Goal: Task Accomplishment & Management: Complete application form

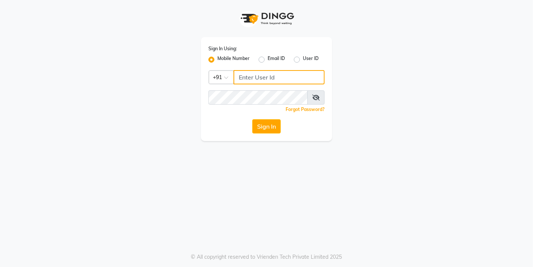
click at [253, 75] on input "Username" at bounding box center [278, 77] width 91 height 14
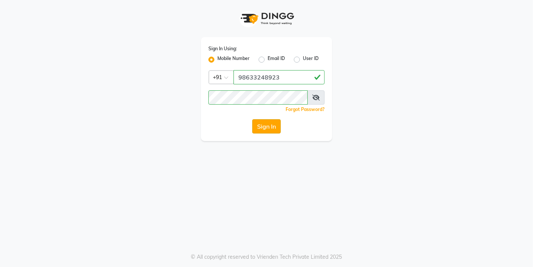
click at [264, 125] on button "Sign In" at bounding box center [266, 126] width 28 height 14
click at [267, 124] on button "Sign In" at bounding box center [266, 126] width 28 height 14
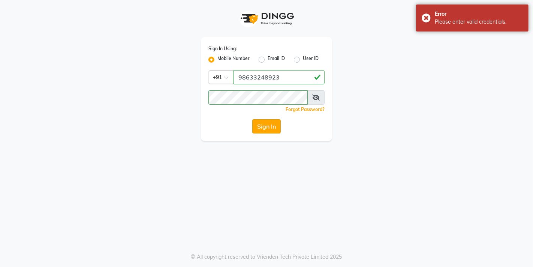
click at [274, 128] on button "Sign In" at bounding box center [266, 126] width 28 height 14
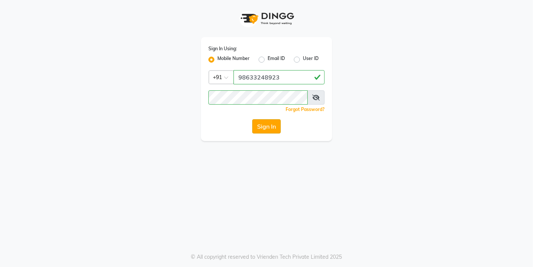
click at [265, 124] on button "Sign In" at bounding box center [266, 126] width 28 height 14
click at [249, 76] on input "98633248923" at bounding box center [278, 77] width 91 height 14
click at [279, 74] on input "9833248923" at bounding box center [278, 77] width 91 height 14
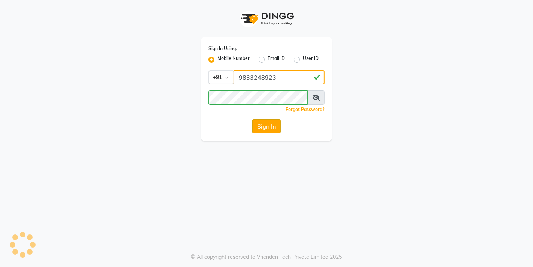
type input "9833248923"
click at [269, 124] on button "Sign In" at bounding box center [266, 126] width 28 height 14
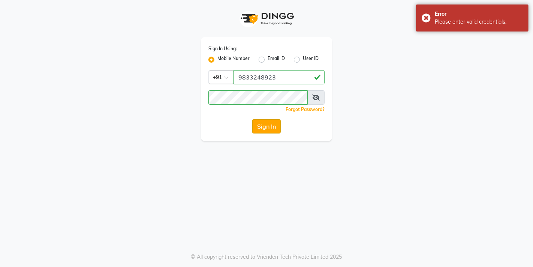
click at [269, 126] on button "Sign In" at bounding box center [266, 126] width 28 height 14
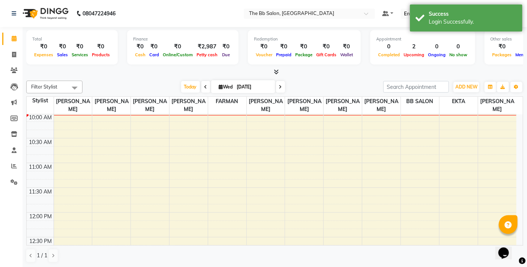
click at [182, 9] on nav "08047224946 Select Location × The Bb Salon, Kharghar Default Panel My Panel Eng…" at bounding box center [263, 13] width 527 height 27
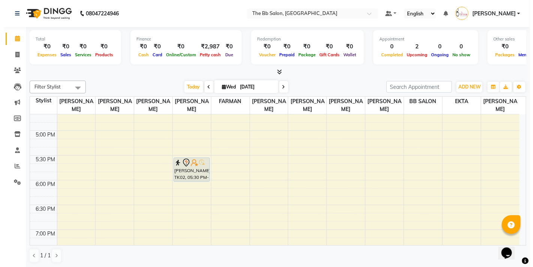
scroll to position [342, 0]
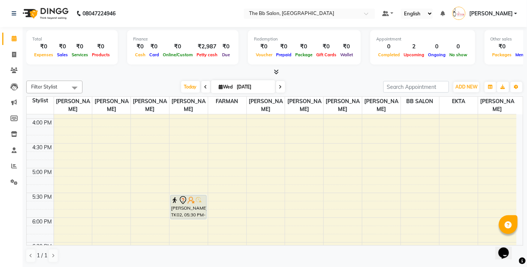
click at [179, 21] on nav "08047224946 Select Location × The Bb Salon, Kharghar Default Panel My Panel Eng…" at bounding box center [263, 13] width 527 height 27
click at [476, 87] on span "ADD NEW" at bounding box center [466, 87] width 22 height 6
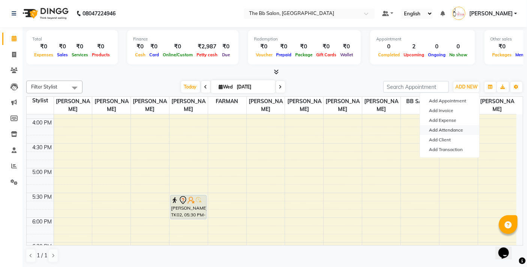
click at [455, 126] on link "Add Attendance" at bounding box center [449, 130] width 59 height 10
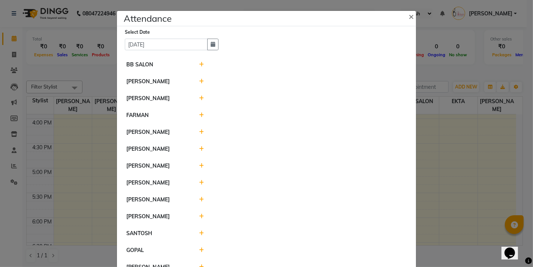
click at [199, 99] on icon at bounding box center [201, 98] width 5 height 5
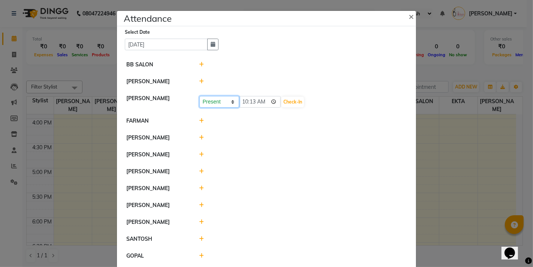
click at [229, 103] on select "Present Absent Late Half Day Weekly Off" at bounding box center [219, 102] width 40 height 12
select select "A"
click at [199, 96] on select "Present Absent Late Half Day Weekly Off" at bounding box center [219, 102] width 40 height 12
click at [248, 102] on button "Save" at bounding box center [247, 102] width 15 height 10
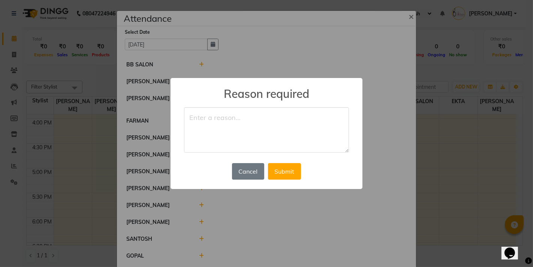
click at [226, 119] on textarea at bounding box center [266, 130] width 165 height 46
type textarea "absent"
click at [289, 172] on button "Submit" at bounding box center [284, 171] width 33 height 16
select select "A"
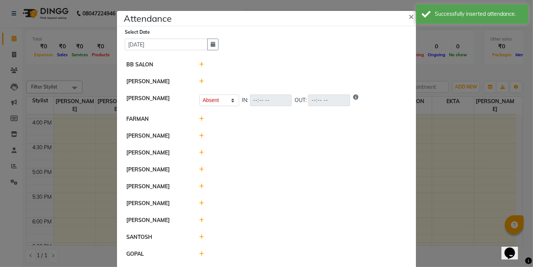
click at [199, 154] on icon at bounding box center [201, 152] width 5 height 5
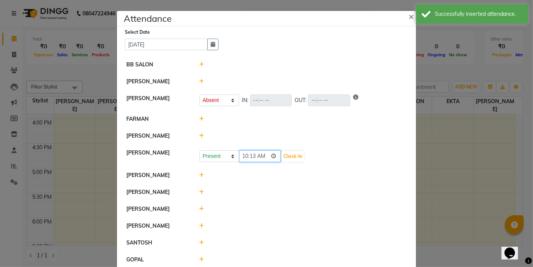
click at [272, 156] on input "10:13" at bounding box center [260, 156] width 42 height 12
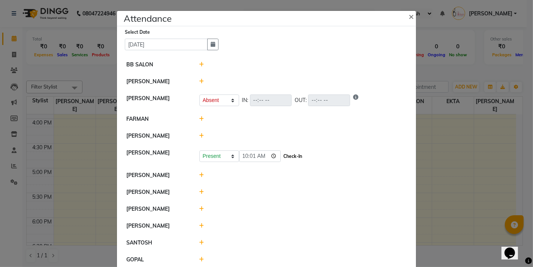
type input "10:01"
click at [302, 154] on button "Check-In" at bounding box center [292, 156] width 22 height 10
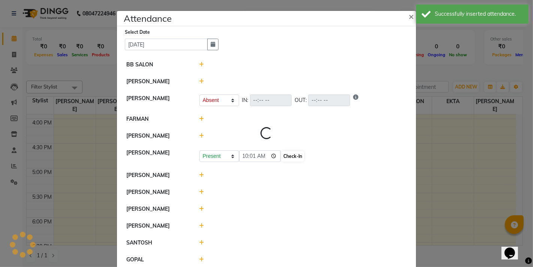
select select "A"
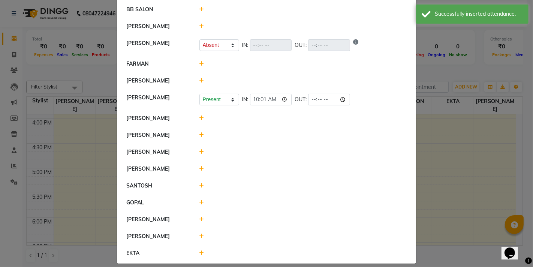
scroll to position [63, 0]
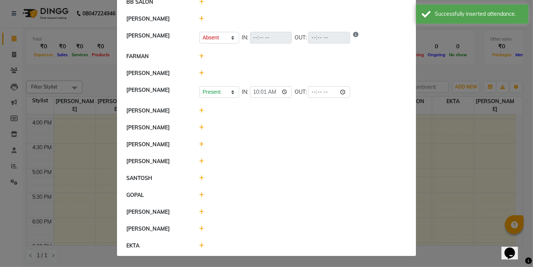
click at [200, 126] on icon at bounding box center [201, 127] width 5 height 5
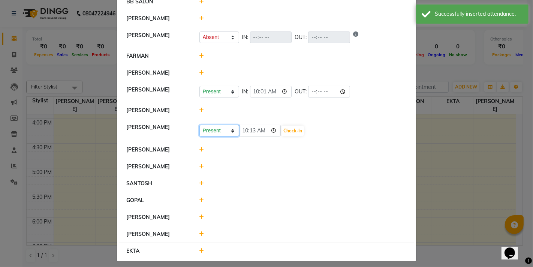
click at [229, 131] on select "Present Absent Late Half Day Weekly Off" at bounding box center [219, 131] width 40 height 12
select select "A"
click at [199, 125] on select "Present Absent Late Half Day Weekly Off" at bounding box center [219, 131] width 40 height 12
click at [249, 130] on button "Save" at bounding box center [247, 131] width 15 height 10
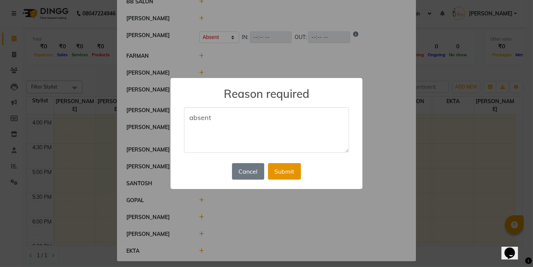
type textarea "absent"
click at [283, 172] on button "Submit" at bounding box center [284, 171] width 33 height 16
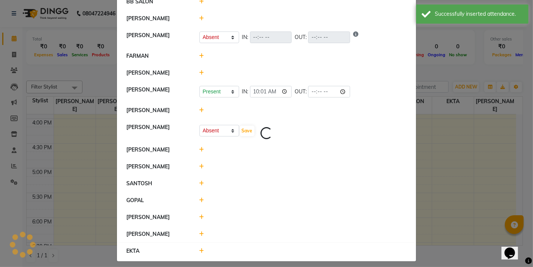
select select "A"
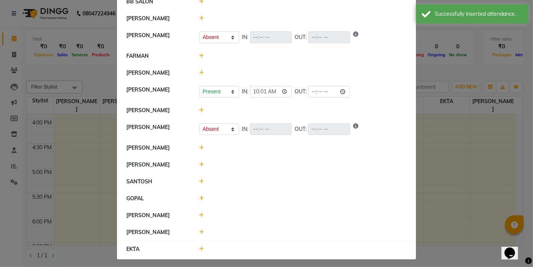
click at [199, 147] on icon at bounding box center [201, 147] width 5 height 5
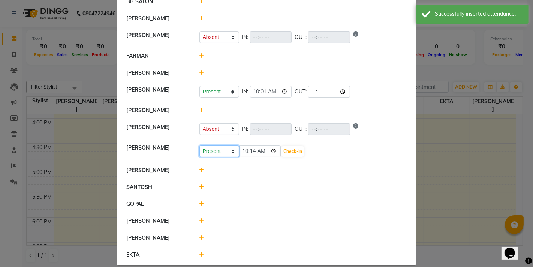
click at [230, 152] on select "Present Absent Late Half Day Weekly Off" at bounding box center [219, 151] width 40 height 12
select select "A"
click at [199, 145] on select "Present Absent Late Half Day Weekly Off" at bounding box center [219, 151] width 40 height 12
click at [245, 152] on button "Save" at bounding box center [247, 151] width 15 height 10
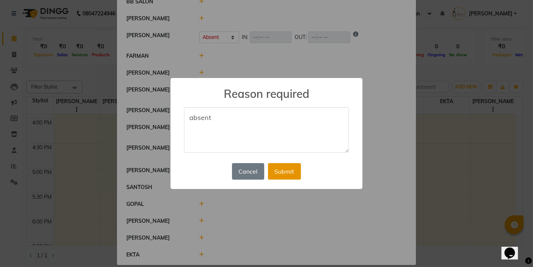
type textarea "absent"
click at [280, 172] on button "Submit" at bounding box center [284, 171] width 33 height 16
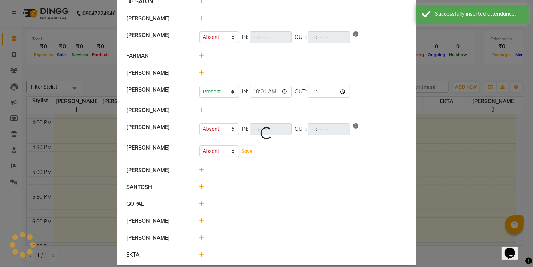
select select "A"
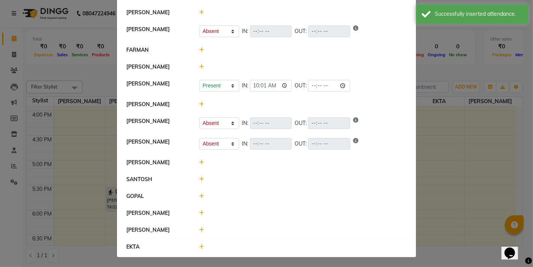
scroll to position [70, 0]
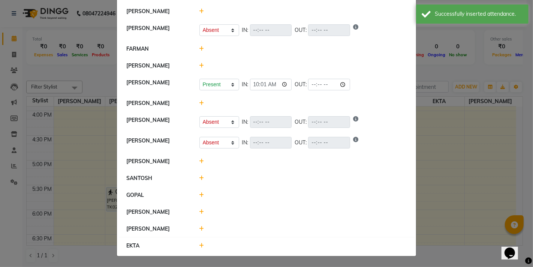
click at [199, 194] on icon at bounding box center [201, 194] width 5 height 5
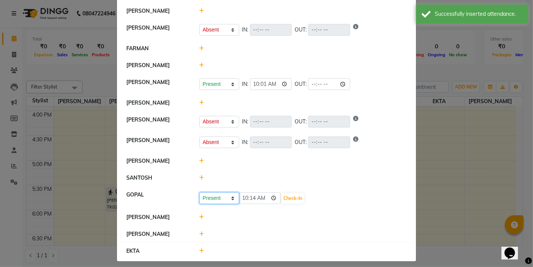
click at [230, 197] on select "Present Absent Late Half Day Weekly Off" at bounding box center [219, 198] width 40 height 12
select select "A"
click at [199, 192] on select "Present Absent Late Half Day Weekly Off" at bounding box center [219, 198] width 40 height 12
click at [244, 198] on button "Save" at bounding box center [247, 198] width 15 height 10
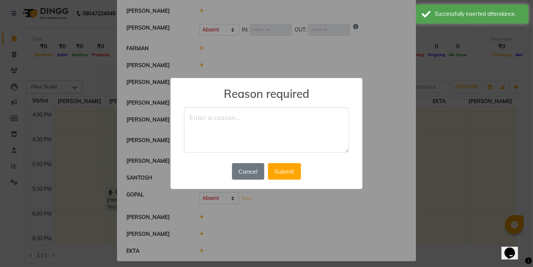
click at [251, 124] on textarea at bounding box center [266, 130] width 165 height 46
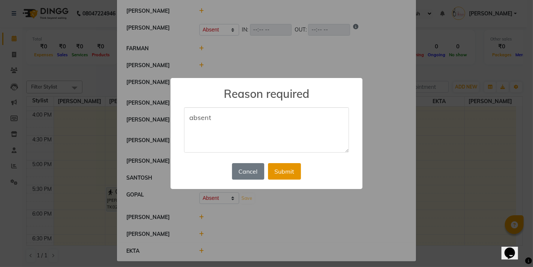
type textarea "absent"
click at [283, 170] on button "Submit" at bounding box center [284, 171] width 33 height 16
select select "A"
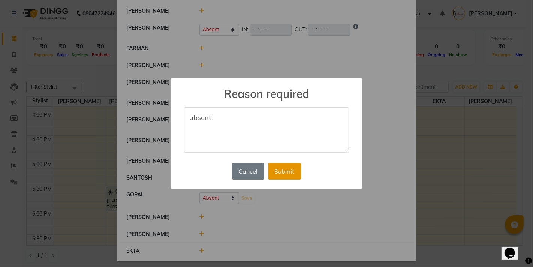
select select "A"
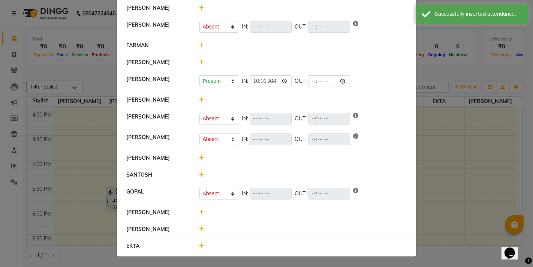
scroll to position [74, 0]
click at [199, 209] on icon at bounding box center [201, 211] width 5 height 5
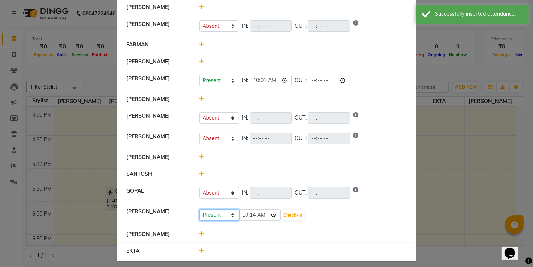
click at [232, 217] on select "Present Absent Late Half Day Weekly Off" at bounding box center [219, 215] width 40 height 12
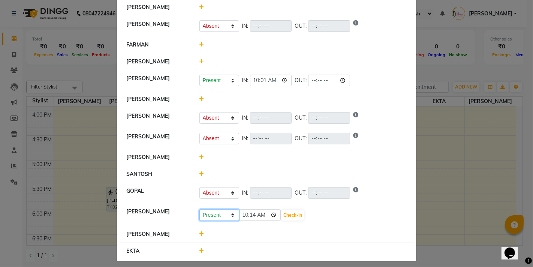
select select "A"
click at [199, 209] on select "Present Absent Late Half Day Weekly Off" at bounding box center [219, 215] width 40 height 12
click at [245, 215] on button "Save" at bounding box center [247, 215] width 15 height 10
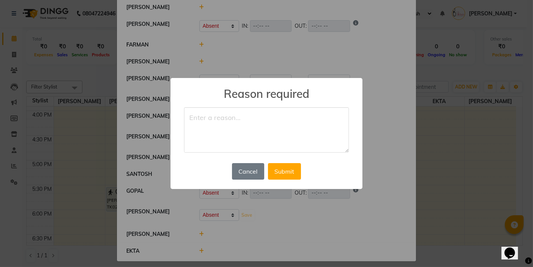
click at [264, 133] on textarea at bounding box center [266, 130] width 165 height 46
type textarea "absent"
click at [285, 171] on button "Submit" at bounding box center [284, 171] width 33 height 16
select select "A"
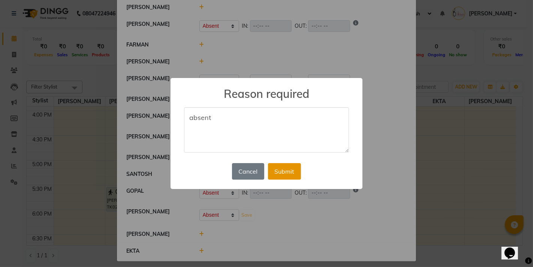
select select "A"
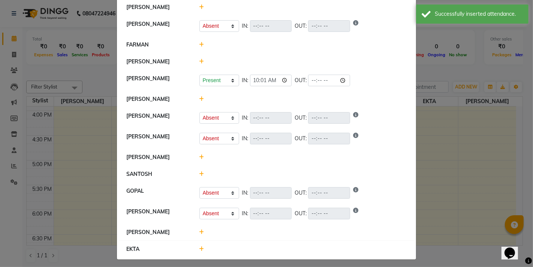
click at [199, 247] on icon at bounding box center [201, 248] width 5 height 5
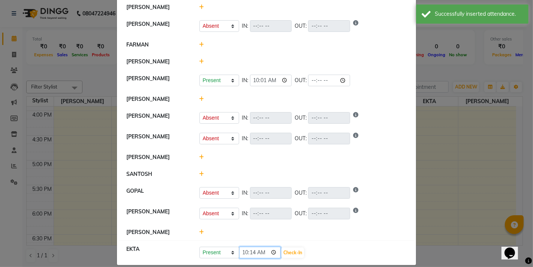
click at [269, 251] on input "10:14" at bounding box center [260, 253] width 42 height 12
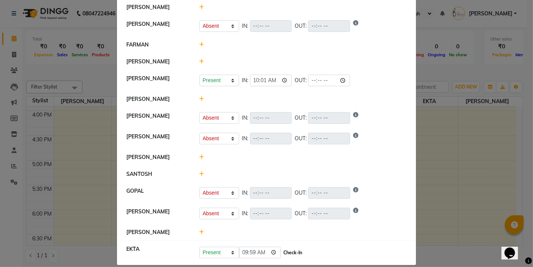
type input "09:59"
click at [290, 252] on button "Check-In" at bounding box center [292, 252] width 22 height 10
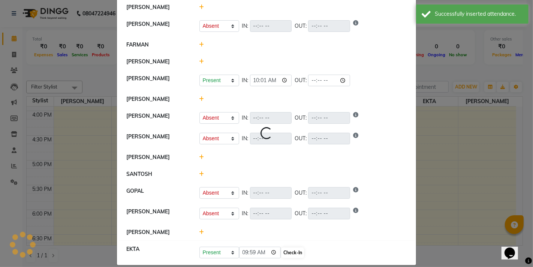
select select "A"
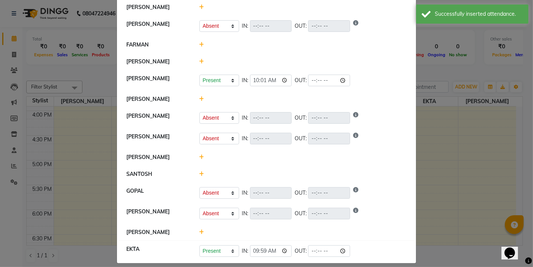
click at [199, 43] on icon at bounding box center [201, 44] width 5 height 5
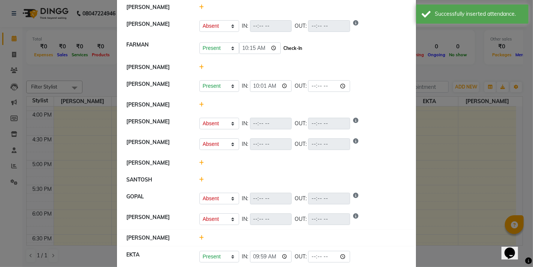
click at [289, 46] on button "Check-In" at bounding box center [292, 48] width 22 height 10
select select "A"
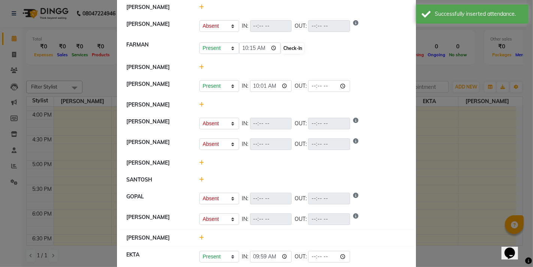
select select "A"
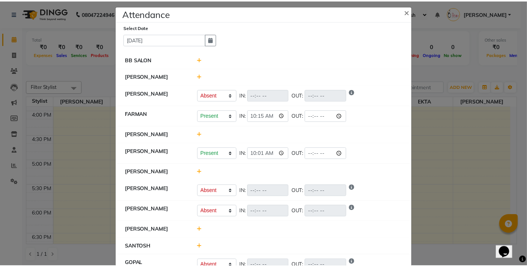
scroll to position [0, 0]
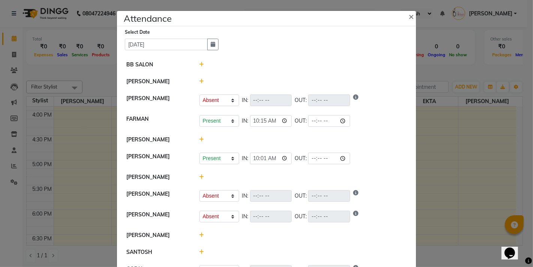
click at [199, 66] on icon at bounding box center [201, 64] width 5 height 5
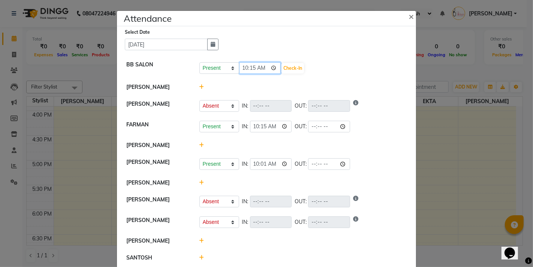
click at [272, 67] on input "10:15" at bounding box center [260, 68] width 42 height 12
type input "09:15"
click at [292, 68] on button "Check-In" at bounding box center [292, 68] width 22 height 10
select select "A"
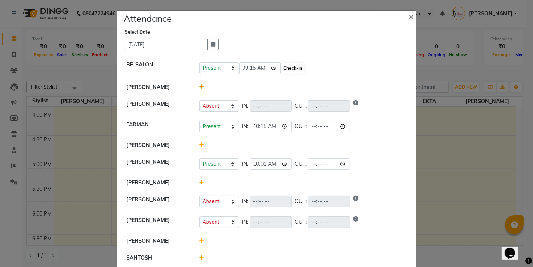
select select "A"
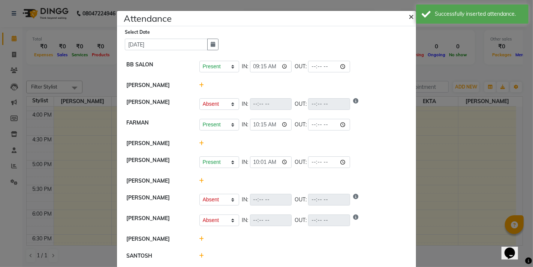
click at [409, 14] on span "×" at bounding box center [411, 15] width 5 height 11
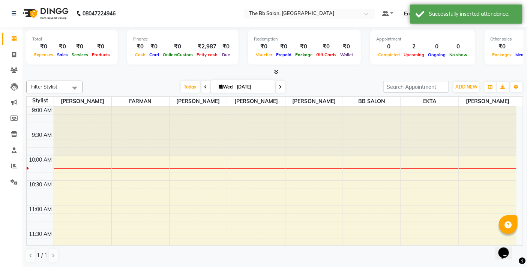
click at [289, 145] on div at bounding box center [313, 130] width 57 height 49
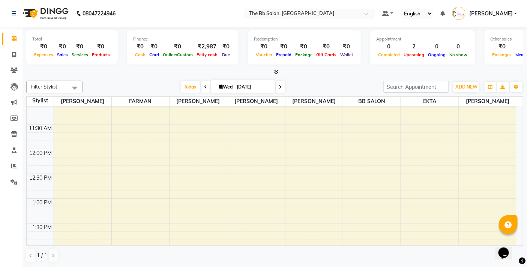
scroll to position [125, 0]
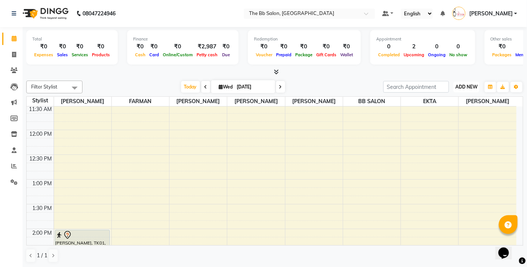
click at [467, 84] on span "ADD NEW" at bounding box center [466, 87] width 22 height 6
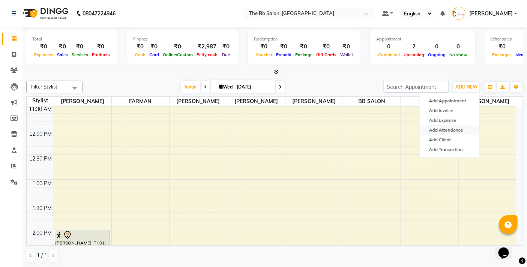
click at [456, 130] on link "Add Attendance" at bounding box center [449, 130] width 59 height 10
select select "A"
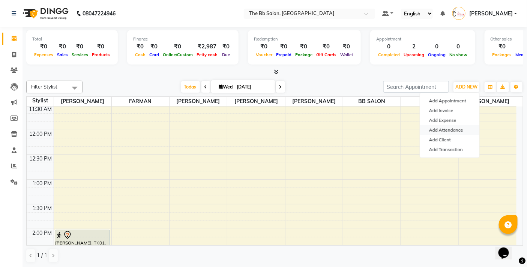
select select "A"
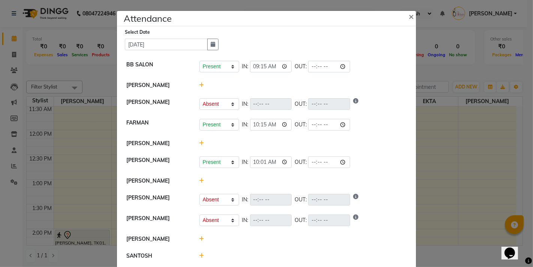
click at [199, 144] on icon at bounding box center [201, 143] width 5 height 5
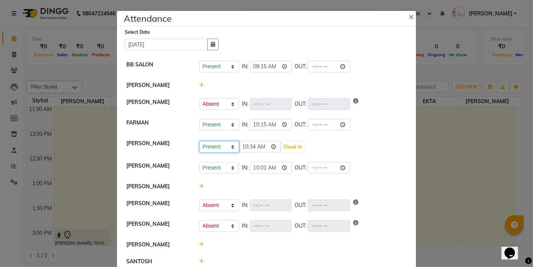
click at [231, 145] on select "Present Absent Late Half Day Weekly Off" at bounding box center [219, 147] width 40 height 12
select select "A"
click at [199, 141] on select "Present Absent Late Half Day Weekly Off" at bounding box center [219, 147] width 40 height 12
click at [243, 145] on button "Save" at bounding box center [247, 147] width 15 height 10
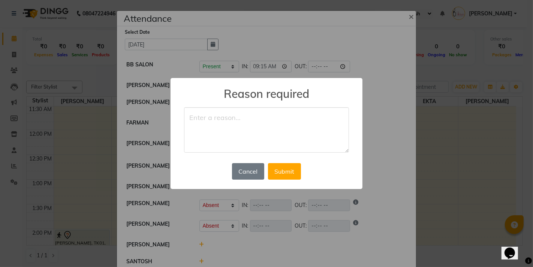
click at [241, 113] on textarea at bounding box center [266, 130] width 165 height 46
type textarea "abcent"
click at [285, 172] on button "Submit" at bounding box center [284, 171] width 33 height 16
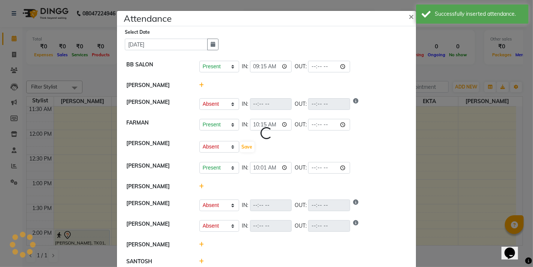
select select "A"
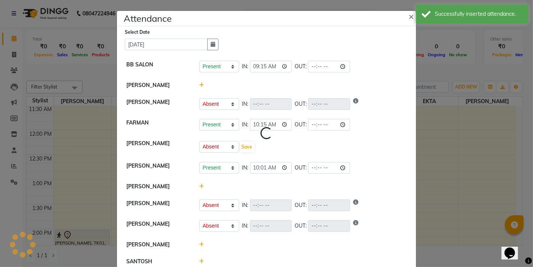
select select "A"
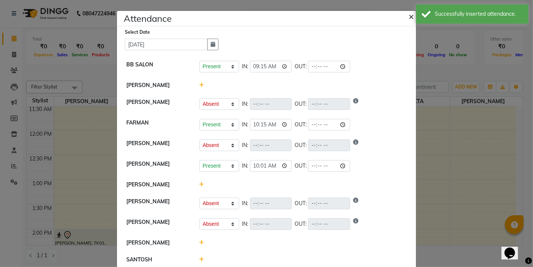
click at [409, 16] on span "×" at bounding box center [411, 15] width 5 height 11
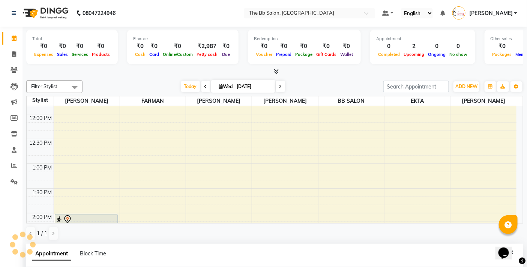
scroll to position [147, 0]
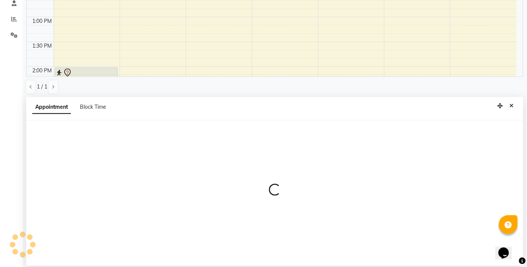
select select "83658"
select select "tentative"
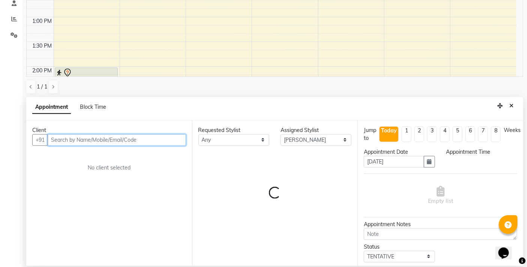
select select "720"
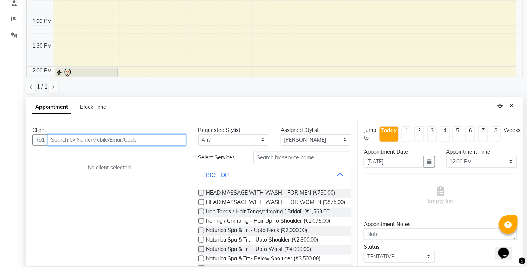
click at [135, 141] on input "text" at bounding box center [117, 140] width 138 height 12
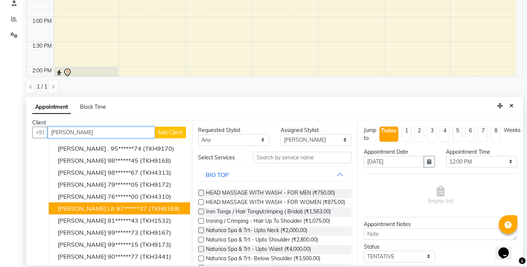
scroll to position [13, 0]
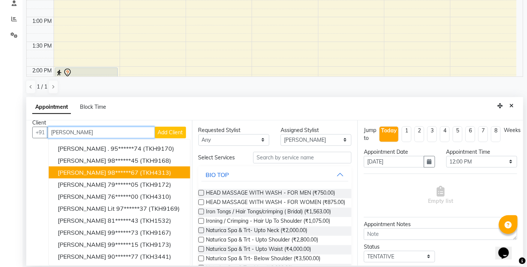
click at [140, 169] on span "(TKH4313)" at bounding box center [155, 172] width 31 height 7
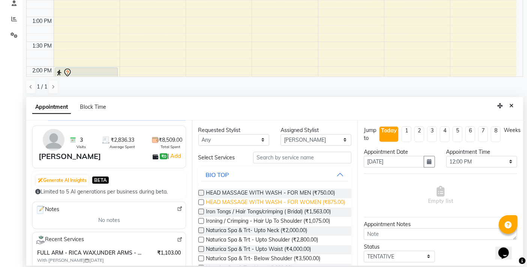
scroll to position [25, 0]
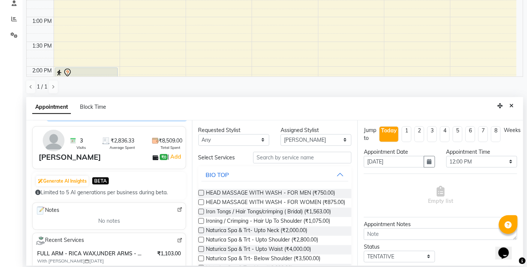
type input "98******67"
click at [272, 156] on input "text" at bounding box center [302, 158] width 98 height 12
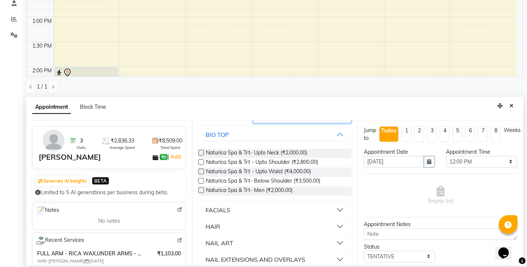
scroll to position [97, 0]
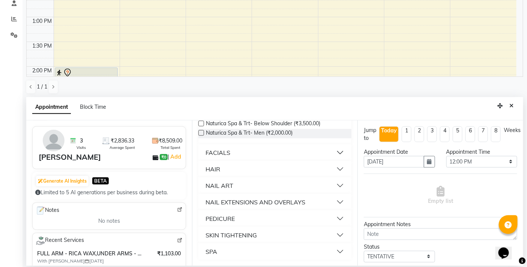
type input "na"
click at [335, 250] on button "SPA" at bounding box center [274, 251] width 147 height 13
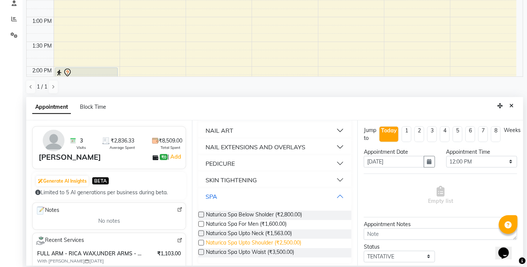
scroll to position [156, 0]
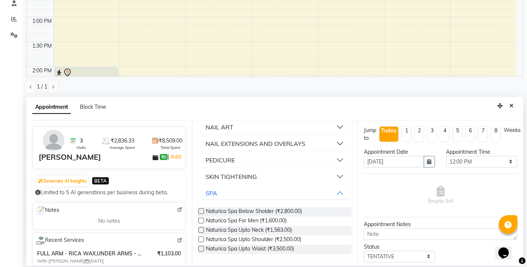
click at [200, 209] on label at bounding box center [201, 211] width 6 height 6
click at [200, 210] on input "checkbox" at bounding box center [200, 212] width 5 height 5
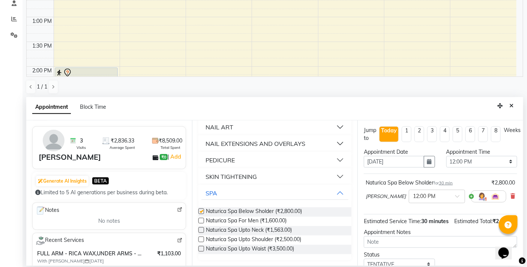
checkbox input "false"
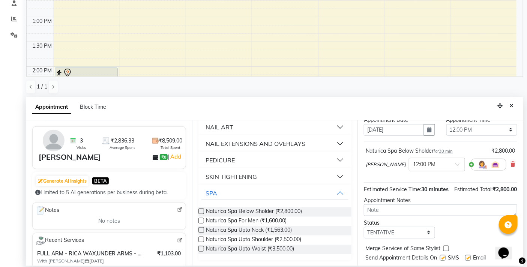
scroll to position [59, 0]
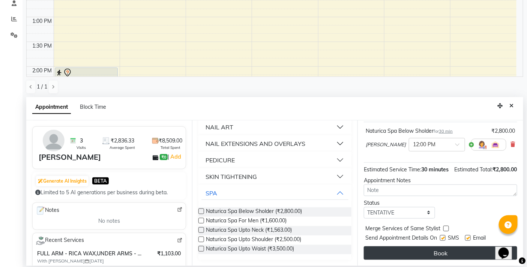
click at [430, 252] on button "Book" at bounding box center [440, 252] width 153 height 13
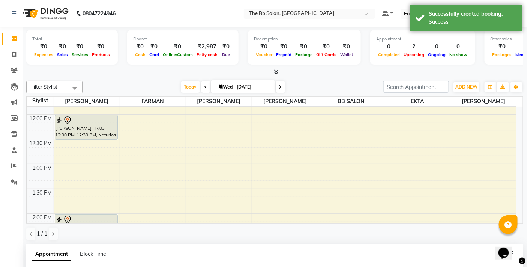
scroll to position [83, 0]
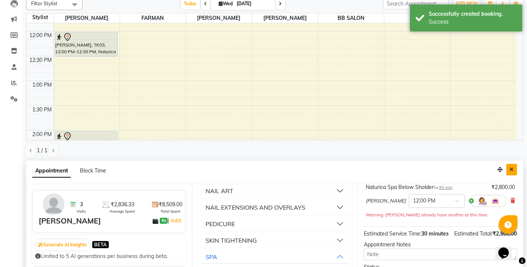
click at [513, 168] on icon "Close" at bounding box center [511, 169] width 4 height 5
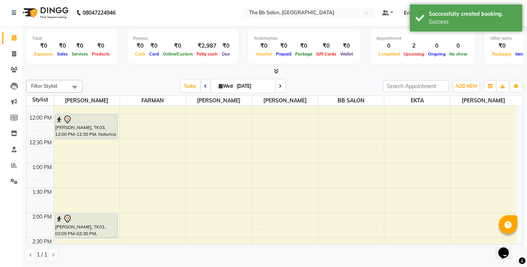
scroll to position [0, 0]
drag, startPoint x: 81, startPoint y: 139, endPoint x: 76, endPoint y: 163, distance: 25.2
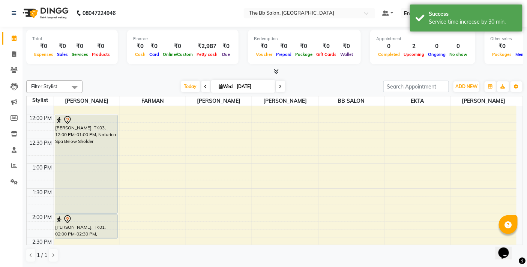
drag, startPoint x: 76, startPoint y: 164, endPoint x: 77, endPoint y: 217, distance: 52.5
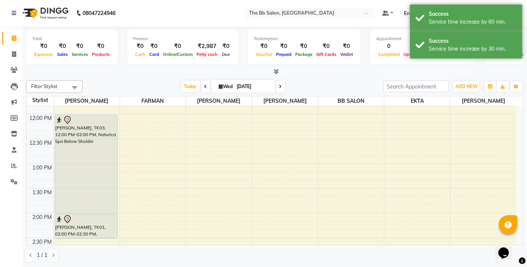
click at [181, 15] on nav "08047224946 Select Location × The Bb Salon, Kharghar Default Panel My Panel Eng…" at bounding box center [263, 13] width 527 height 27
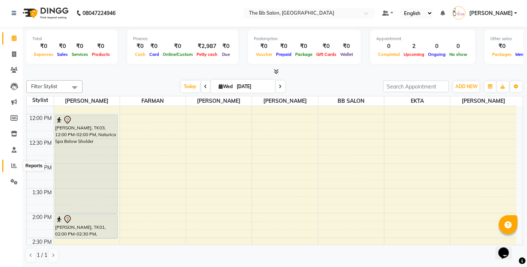
click at [14, 166] on icon at bounding box center [14, 166] width 6 height 6
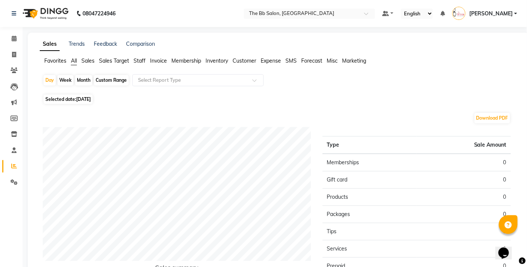
click at [142, 59] on span "Staff" at bounding box center [139, 60] width 12 height 7
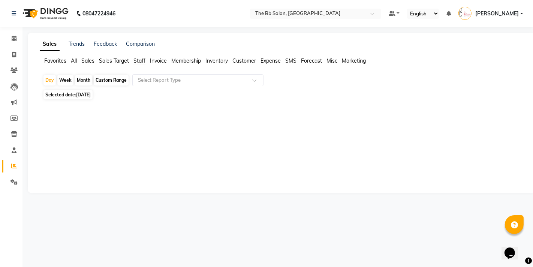
click at [78, 94] on span "[DATE]" at bounding box center [83, 95] width 15 height 6
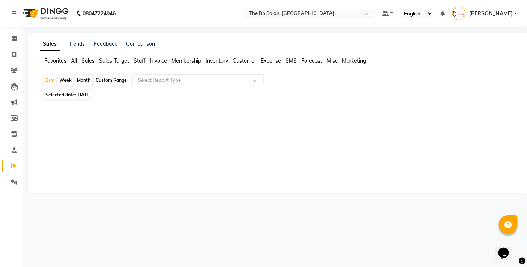
select select "9"
select select "2025"
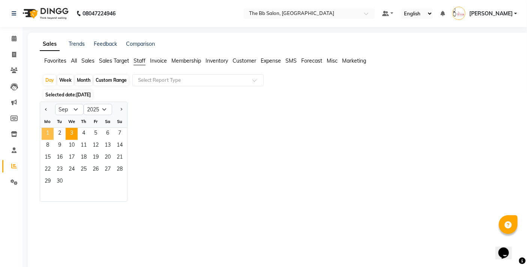
click at [49, 131] on span "1" at bounding box center [48, 134] width 12 height 12
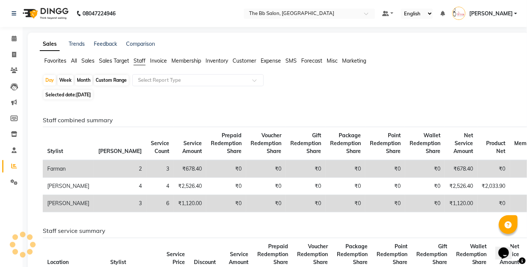
click at [440, 92] on div "Selected date: [DATE]" at bounding box center [280, 95] width 474 height 8
click at [80, 82] on div "Month" at bounding box center [83, 80] width 17 height 10
select select "9"
select select "2025"
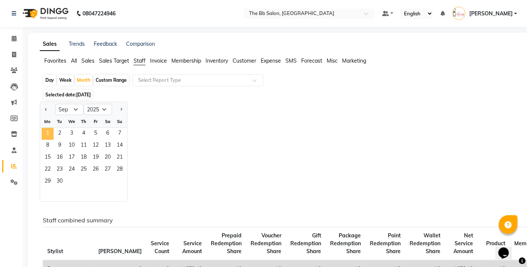
click at [47, 135] on span "1" at bounding box center [48, 134] width 12 height 12
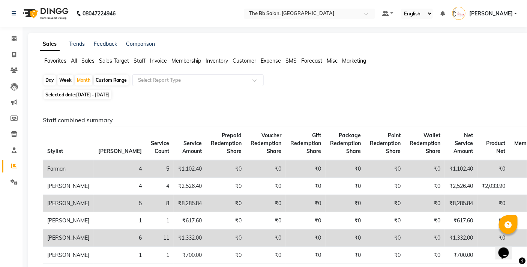
click at [156, 60] on span "Invoice" at bounding box center [158, 60] width 17 height 7
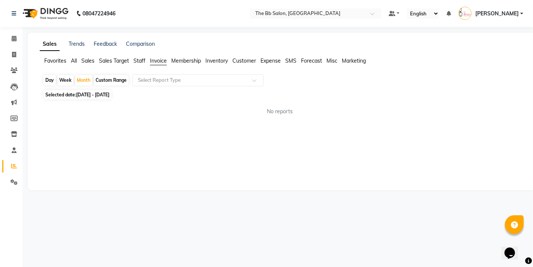
click at [184, 60] on span "Membership" at bounding box center [186, 60] width 30 height 7
click at [215, 57] on span "Inventory" at bounding box center [216, 60] width 22 height 7
click at [248, 63] on span "Customer" at bounding box center [244, 60] width 24 height 7
click at [127, 63] on span "Sales Target" at bounding box center [114, 60] width 30 height 7
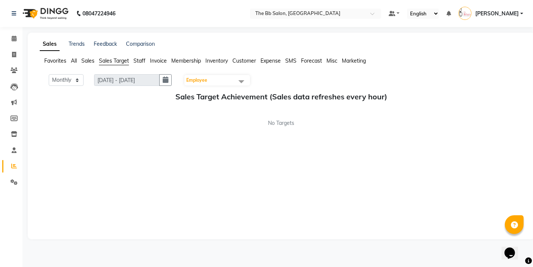
click at [87, 64] on span "Sales" at bounding box center [87, 60] width 13 height 7
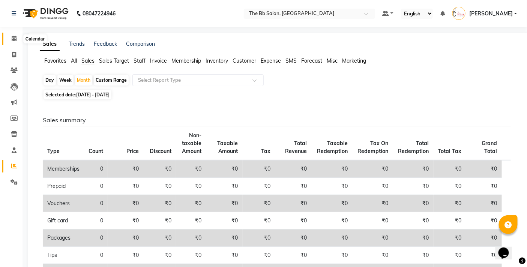
click at [14, 36] on icon at bounding box center [14, 39] width 5 height 6
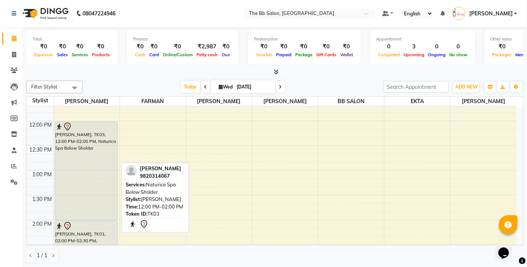
scroll to position [125, 0]
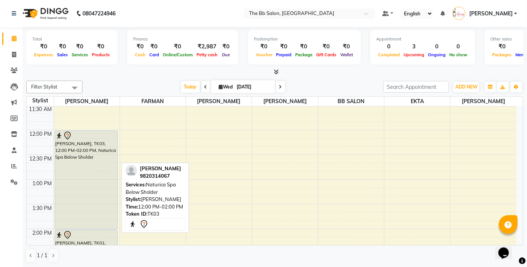
click at [82, 182] on div "[PERSON_NAME], TK03, 12:00 PM-02:00 PM, Naturica Spa Below Sholder" at bounding box center [86, 180] width 63 height 98
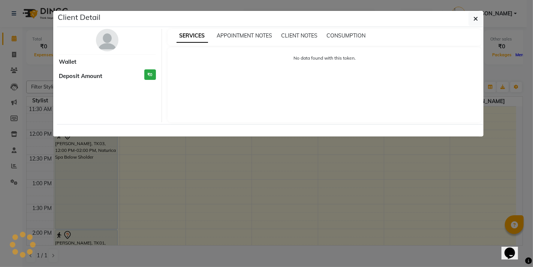
select select "7"
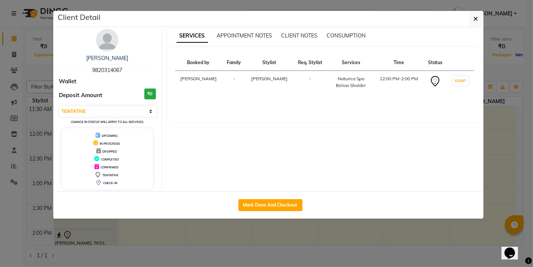
click at [175, 231] on ngb-modal-window "Client Detail [PERSON_NAME] 9820314067 Wallet Deposit Amount ₹0 Select IN SERVI…" at bounding box center [266, 133] width 533 height 267
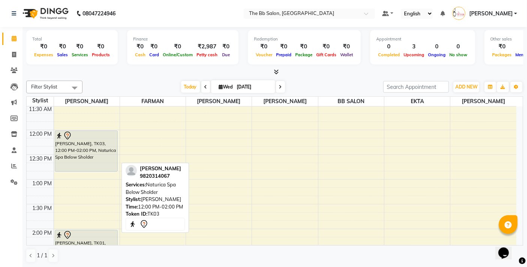
drag, startPoint x: 93, startPoint y: 227, endPoint x: 113, endPoint y: 167, distance: 63.2
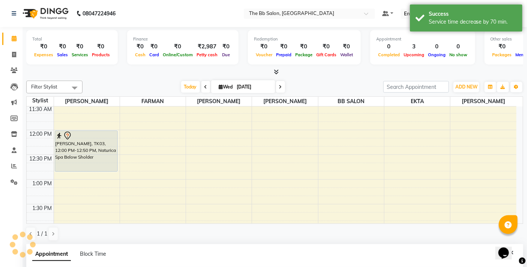
scroll to position [147, 0]
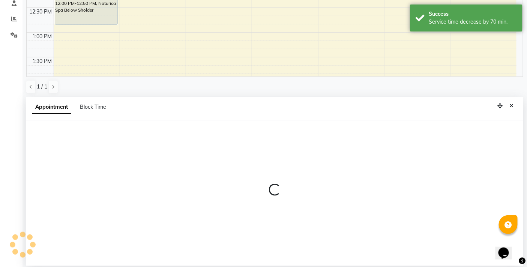
select select "83658"
select select "tentative"
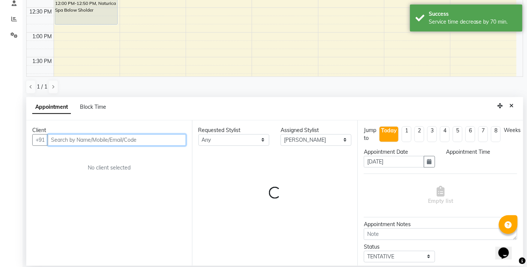
select select "780"
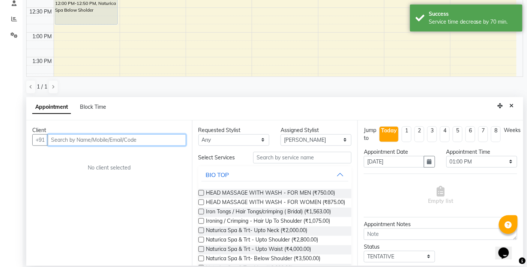
click at [145, 139] on input "text" at bounding box center [117, 140] width 138 height 12
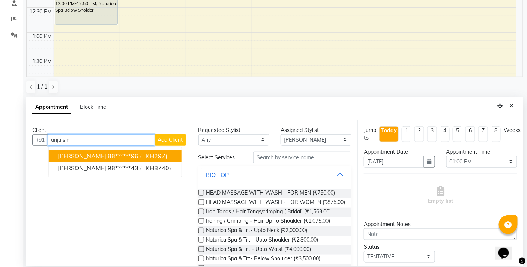
click at [144, 152] on span "(TKH297)" at bounding box center [153, 155] width 27 height 7
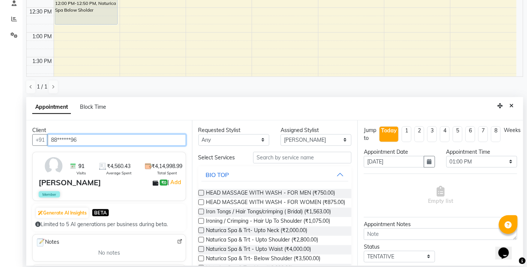
type input "88******96"
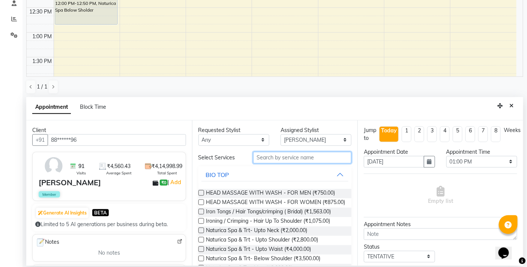
click at [301, 158] on input "text" at bounding box center [302, 158] width 98 height 12
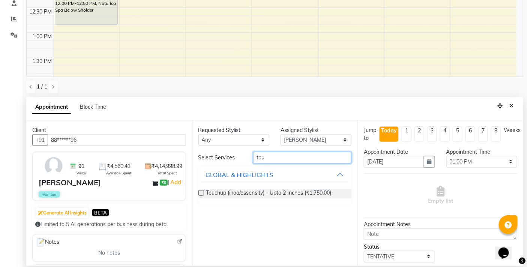
type input "tou"
click at [200, 192] on label at bounding box center [201, 193] width 6 height 6
click at [200, 192] on input "checkbox" at bounding box center [200, 193] width 5 height 5
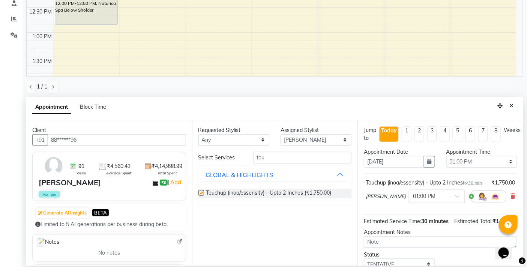
checkbox input "false"
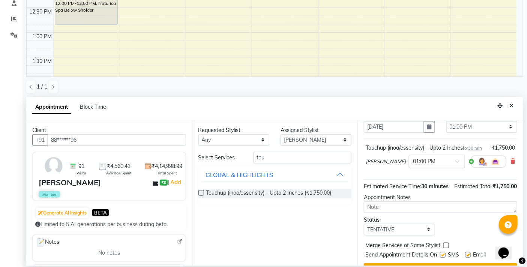
scroll to position [67, 0]
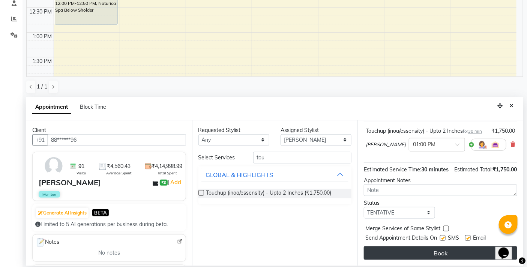
click at [437, 256] on button "Book" at bounding box center [440, 252] width 153 height 13
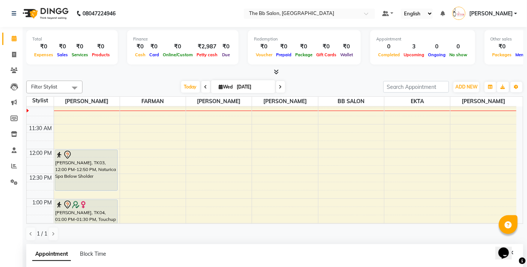
scroll to position [125, 0]
